Goal: Task Accomplishment & Management: Complete application form

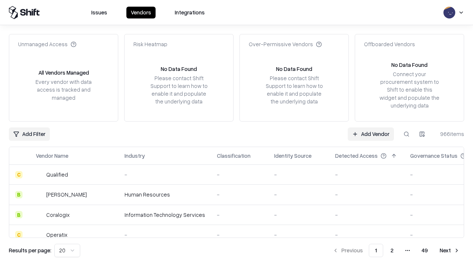
click at [371, 134] on link "Add Vendor" at bounding box center [371, 134] width 46 height 13
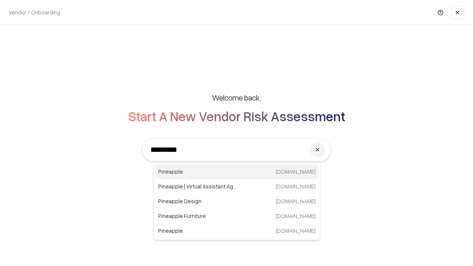
click at [237, 172] on div "Pineapple [DOMAIN_NAME]" at bounding box center [236, 172] width 163 height 15
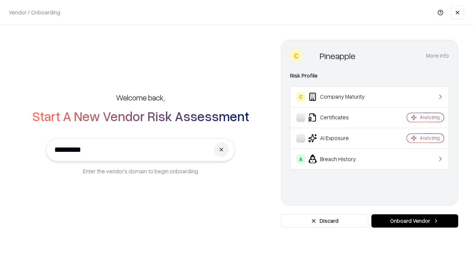
type input "*********"
click at [415, 221] on button "Onboard Vendor" at bounding box center [415, 220] width 87 height 13
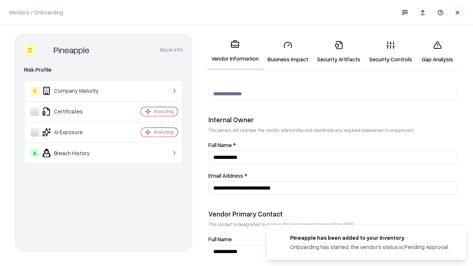
scroll to position [383, 0]
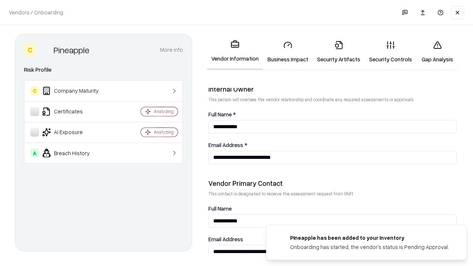
click at [288, 52] on link "Business Impact" at bounding box center [288, 52] width 50 height 34
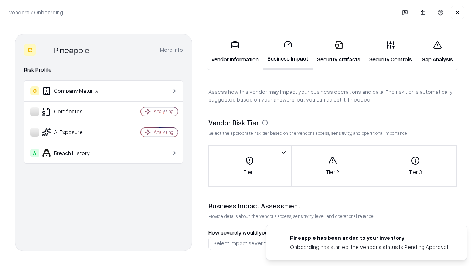
click at [339, 52] on link "Security Artifacts" at bounding box center [339, 52] width 52 height 34
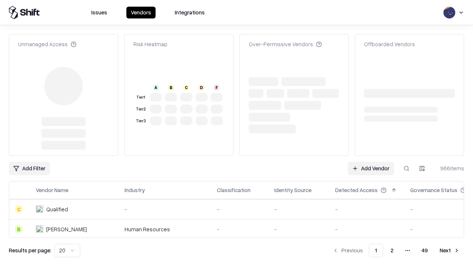
click at [371, 162] on link "Add Vendor" at bounding box center [371, 168] width 46 height 13
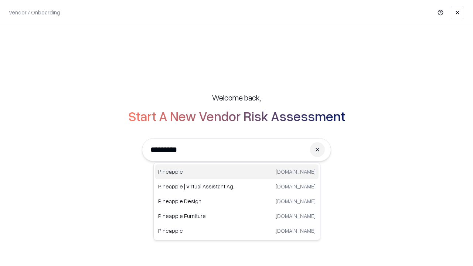
click at [237, 172] on div "Pineapple [DOMAIN_NAME]" at bounding box center [236, 172] width 163 height 15
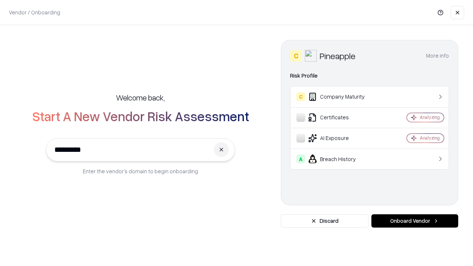
type input "*********"
click at [415, 221] on button "Onboard Vendor" at bounding box center [415, 220] width 87 height 13
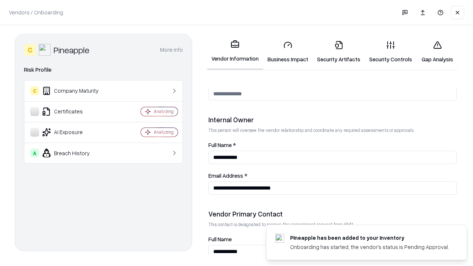
scroll to position [383, 0]
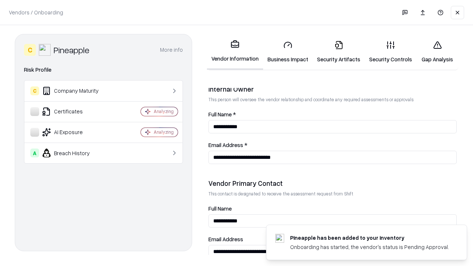
click at [437, 52] on link "Gap Analysis" at bounding box center [438, 52] width 42 height 34
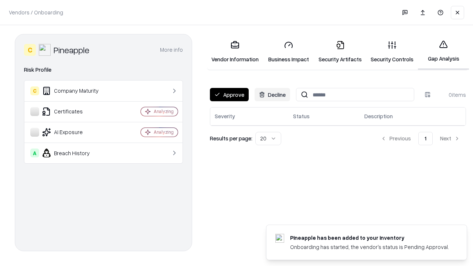
click at [229, 95] on button "Approve" at bounding box center [229, 94] width 39 height 13
